Goal: Check status: Check status

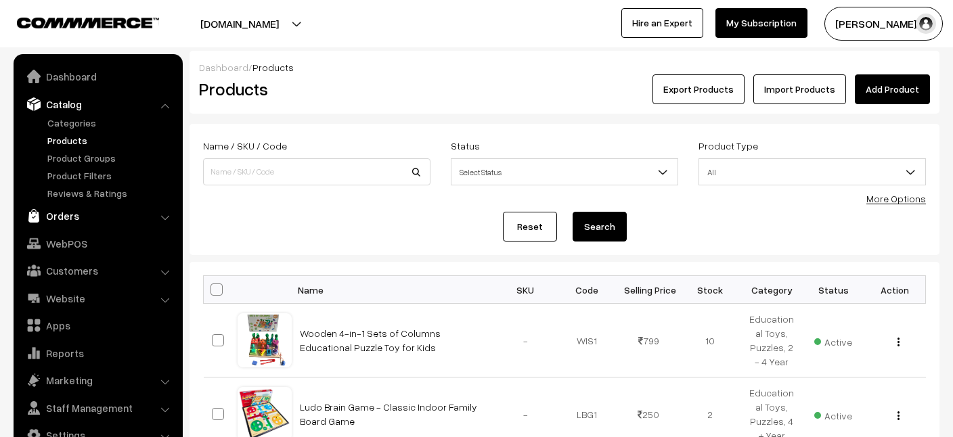
click at [66, 220] on link "Orders" at bounding box center [97, 216] width 161 height 24
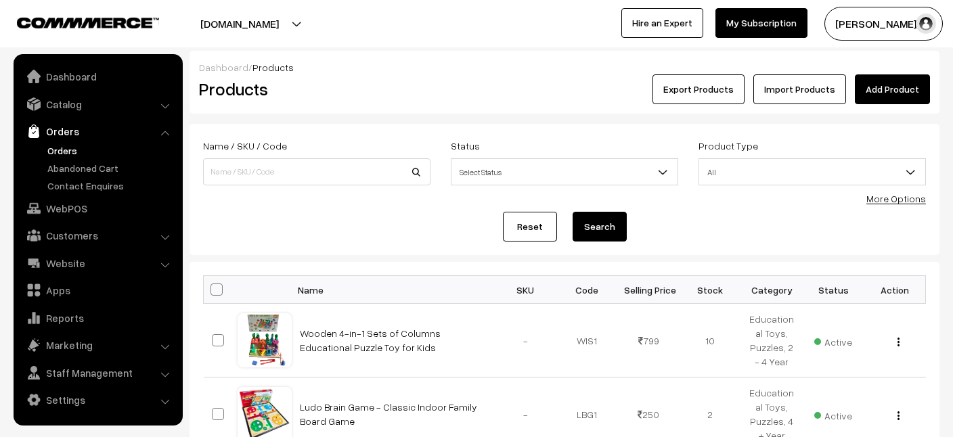
click at [62, 147] on link "Orders" at bounding box center [111, 150] width 134 height 14
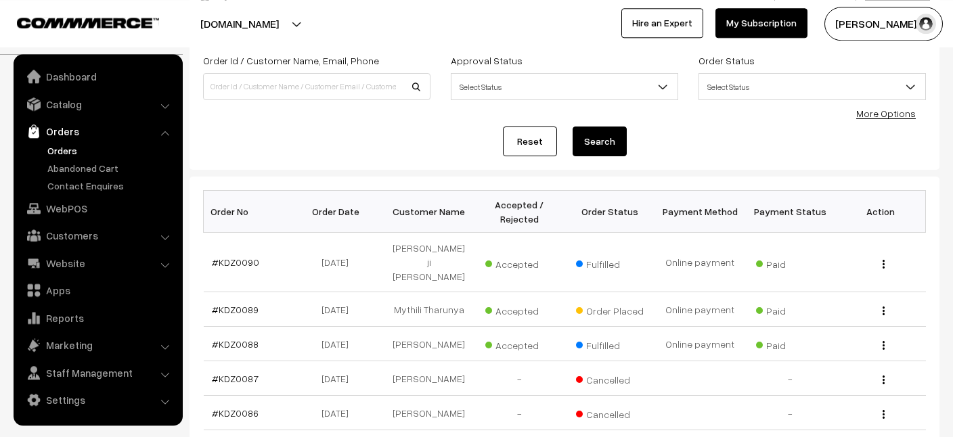
scroll to position [102, 0]
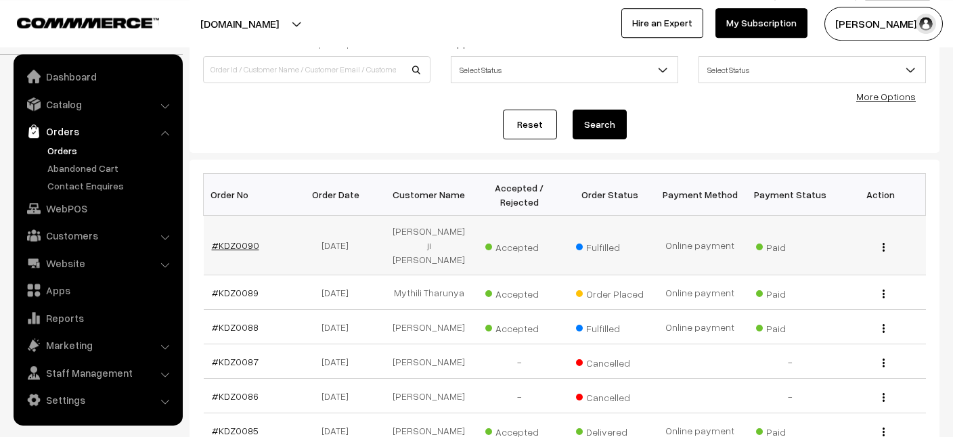
click at [235, 248] on link "#KDZ0090" at bounding box center [235, 245] width 47 height 12
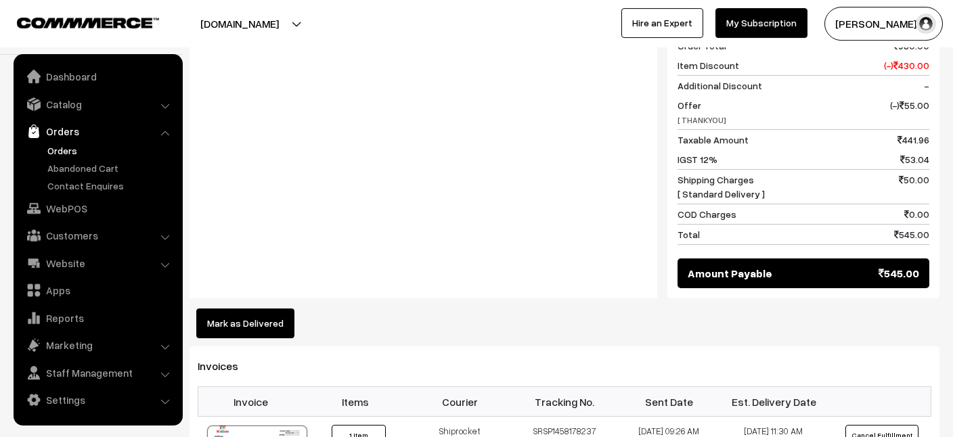
scroll to position [731, 0]
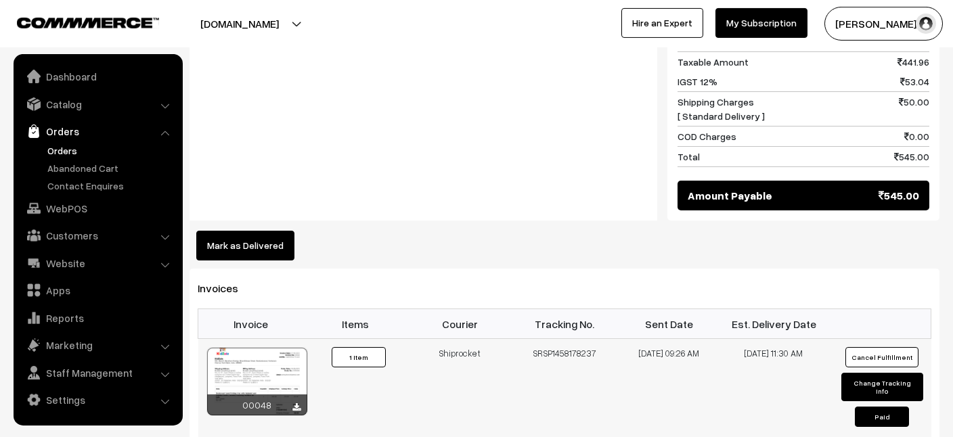
click at [244, 348] on div at bounding box center [257, 382] width 100 height 68
